Goal: Information Seeking & Learning: Find specific fact

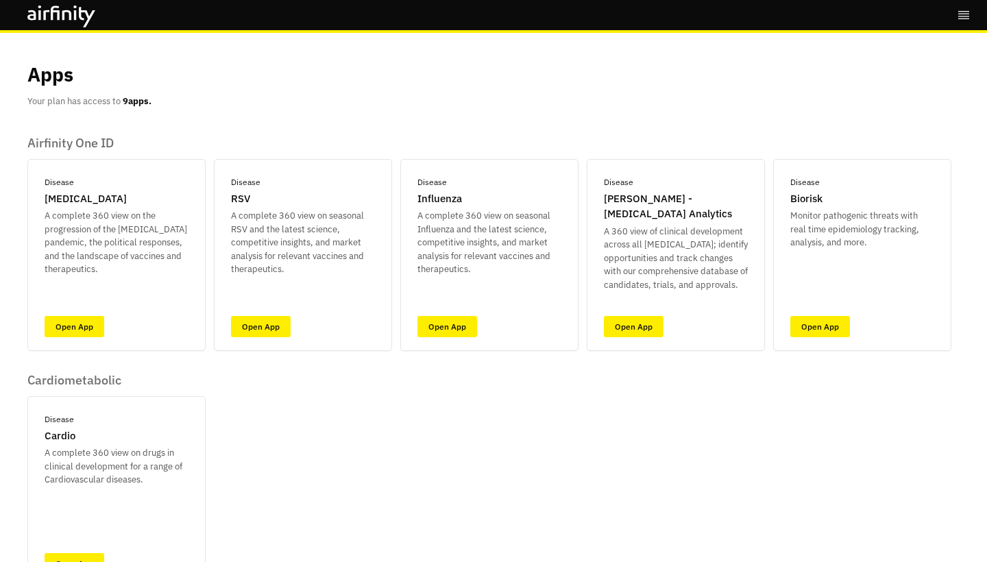
click at [957, 21] on icon "right-menu" at bounding box center [964, 15] width 14 height 14
click at [544, 115] on div "Apps Your plan has access to 9 apps. Airfinity One ID Disease COVID-19 A comple…" at bounding box center [493, 429] width 932 height 793
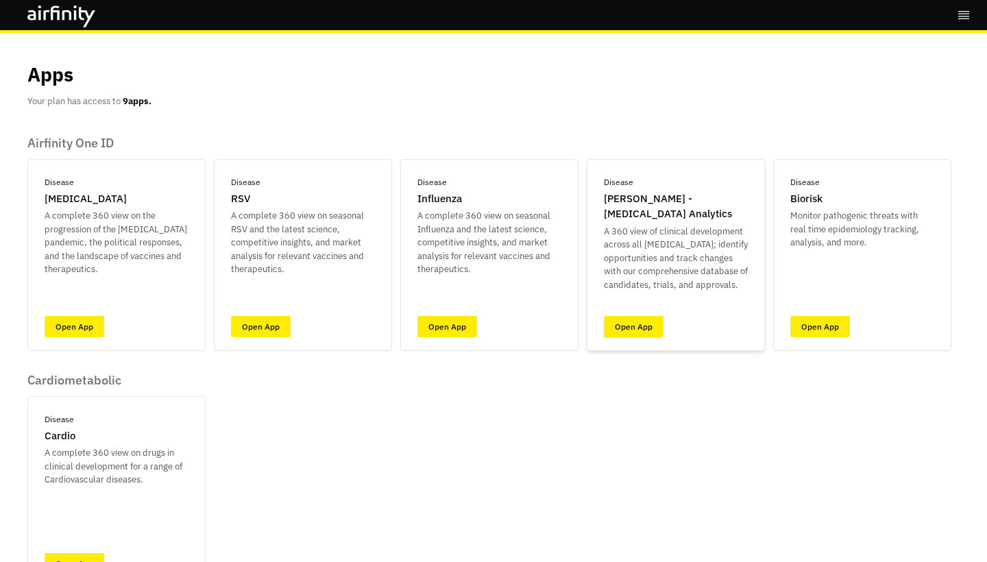
click at [642, 331] on link "Open App" at bounding box center [634, 326] width 60 height 21
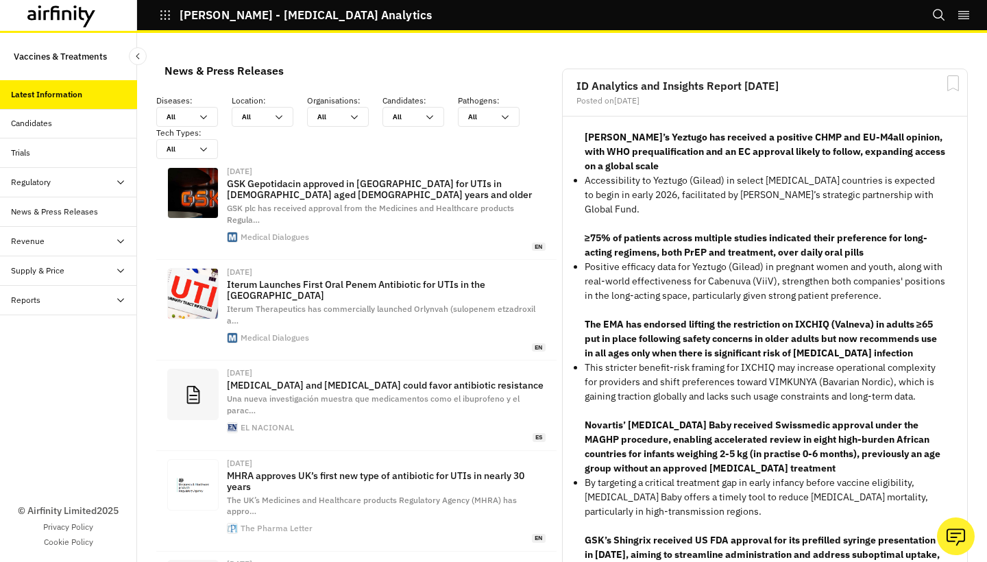
scroll to position [964, 411]
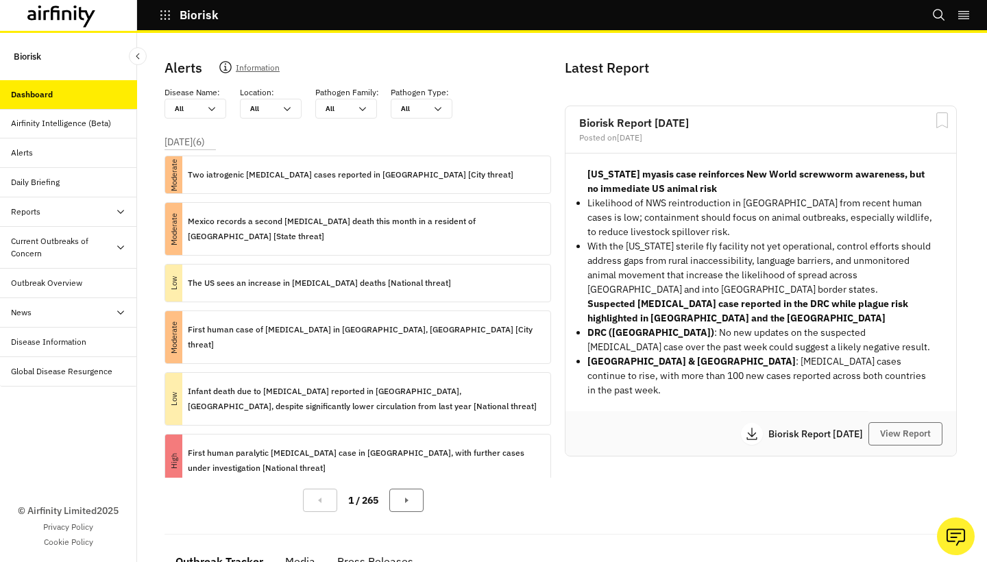
click at [120, 242] on div at bounding box center [120, 247] width 11 height 25
click at [937, 14] on icon "Search" at bounding box center [939, 15] width 14 height 14
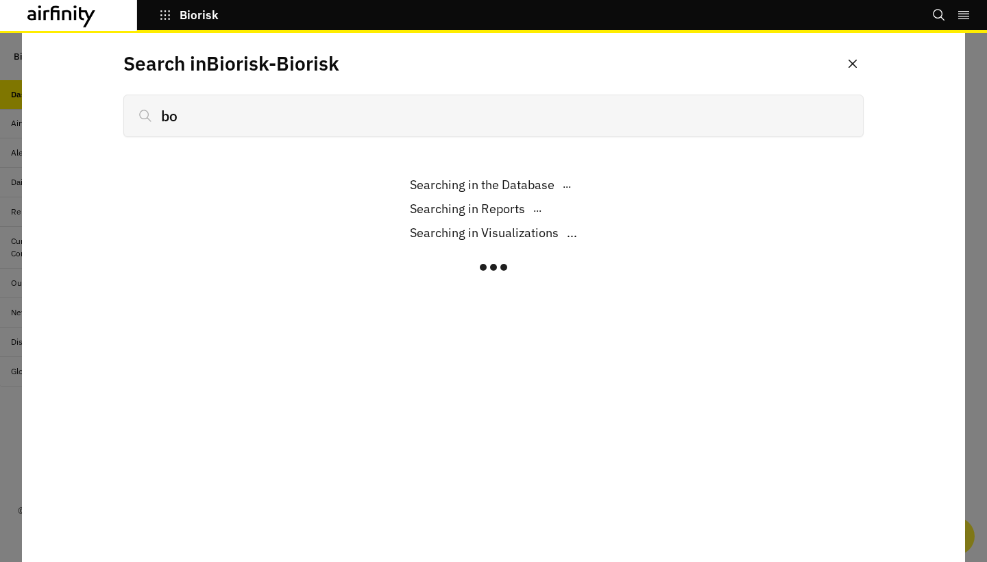
type input "bot"
type input "bottuli"
type input "botul"
